Goal: Find specific page/section: Find specific page/section

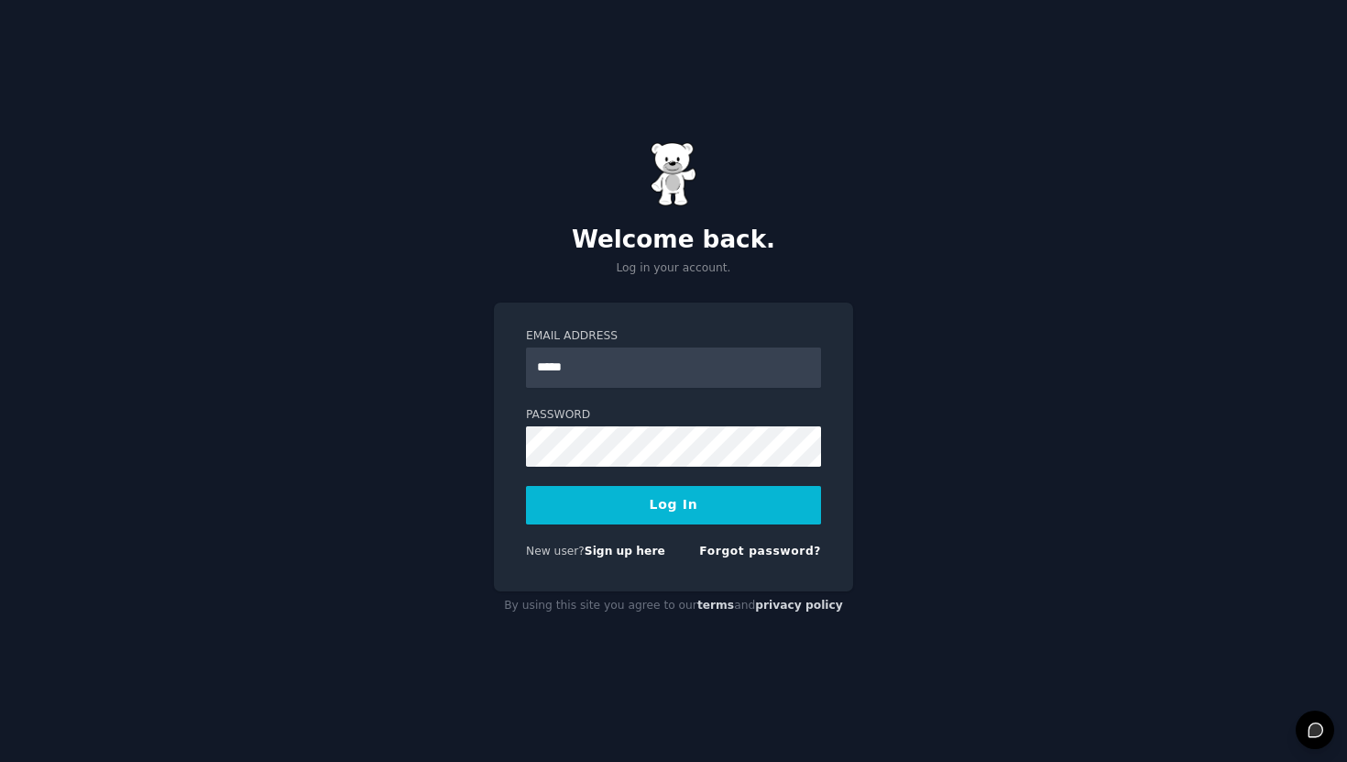
type input "**********"
click at [526, 486] on button "Log In" at bounding box center [673, 505] width 295 height 38
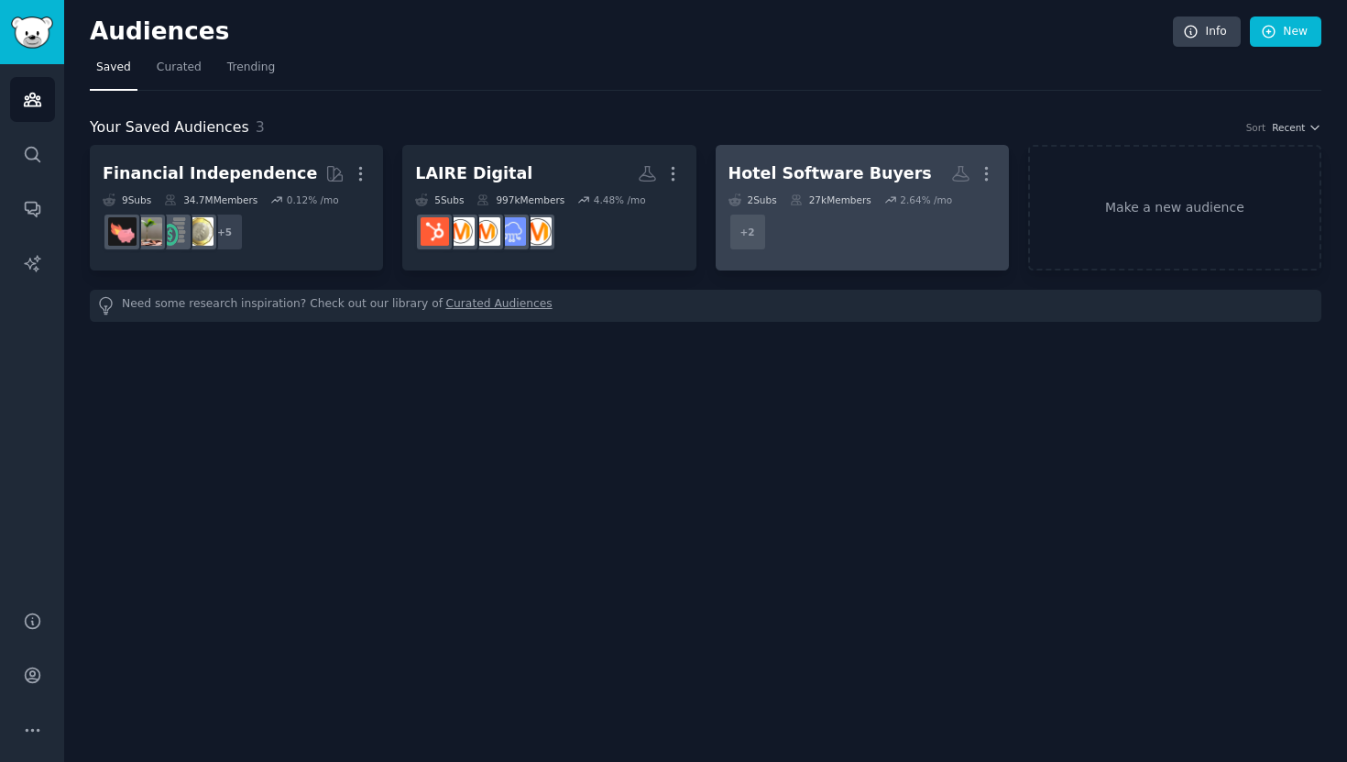
click at [824, 230] on dd "+ 2" at bounding box center [863, 231] width 268 height 51
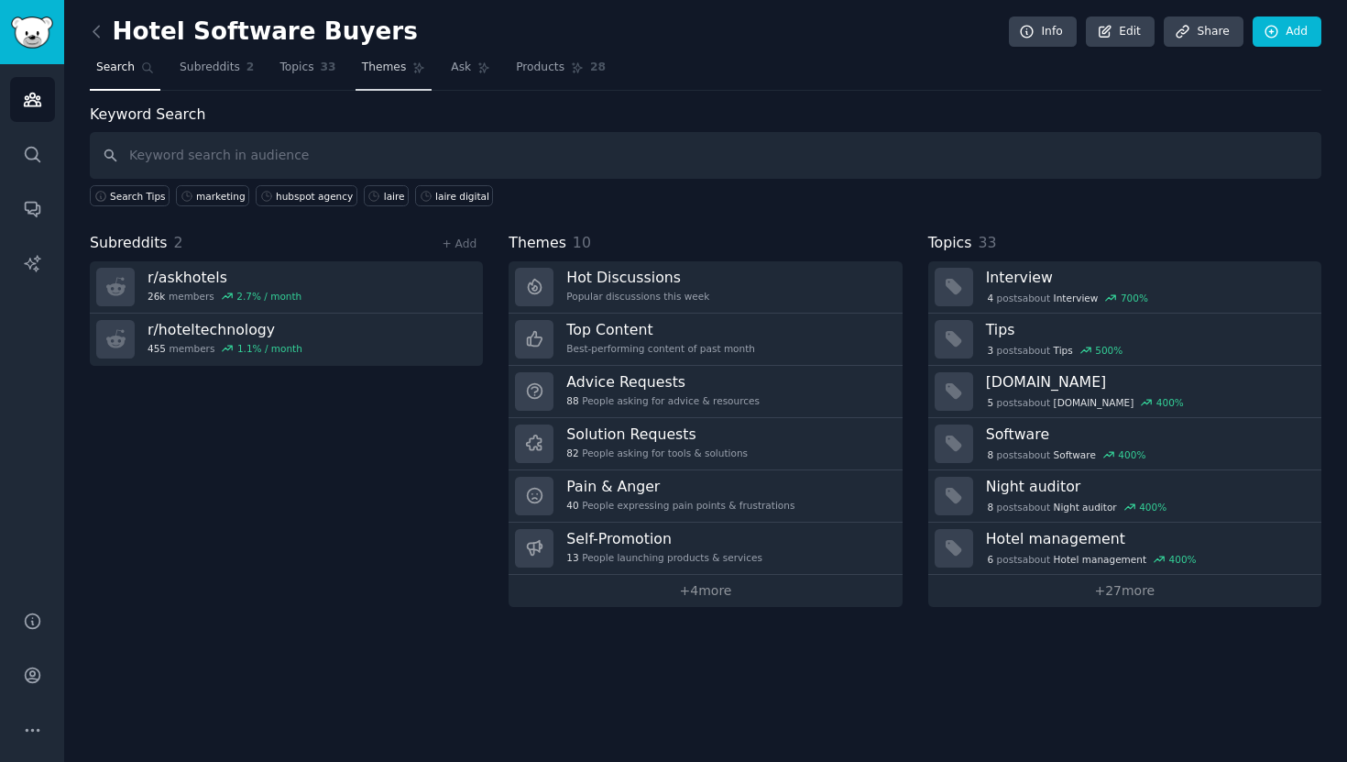
click at [389, 64] on span "Themes" at bounding box center [384, 68] width 45 height 16
